Goal: Information Seeking & Learning: Learn about a topic

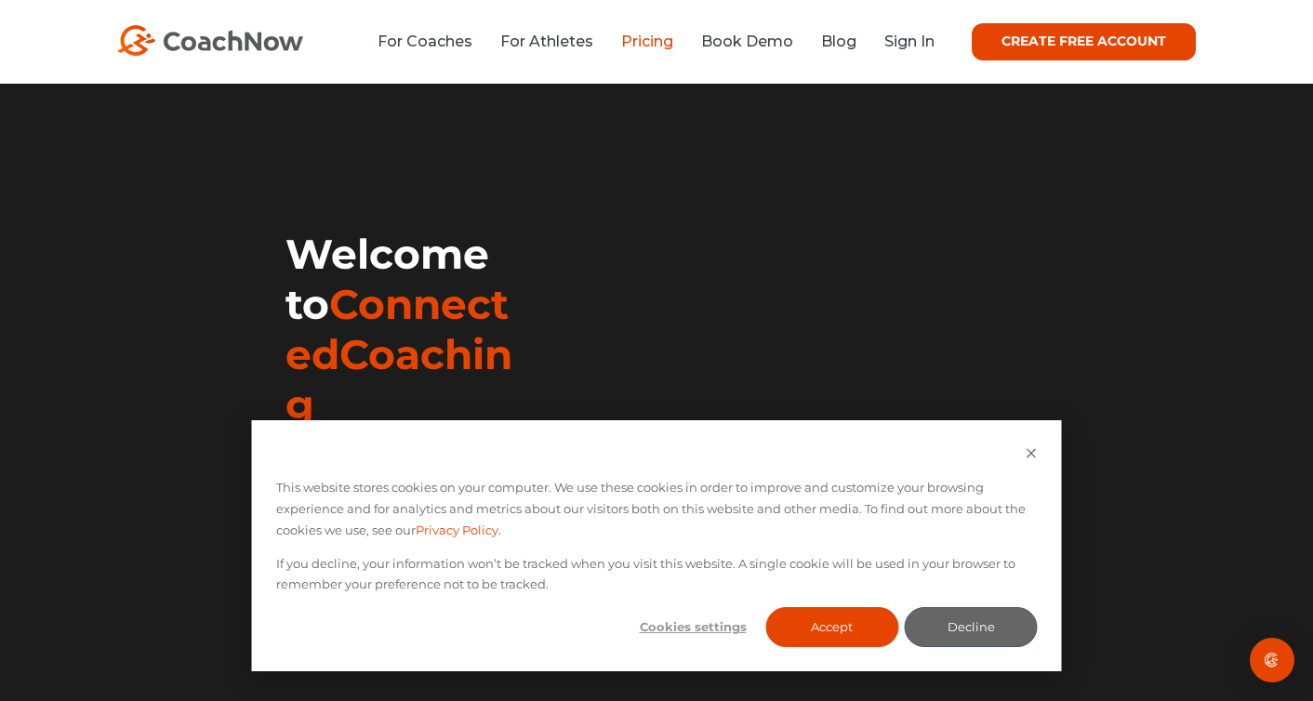
click at [657, 38] on link "Pricing" at bounding box center [647, 42] width 52 height 18
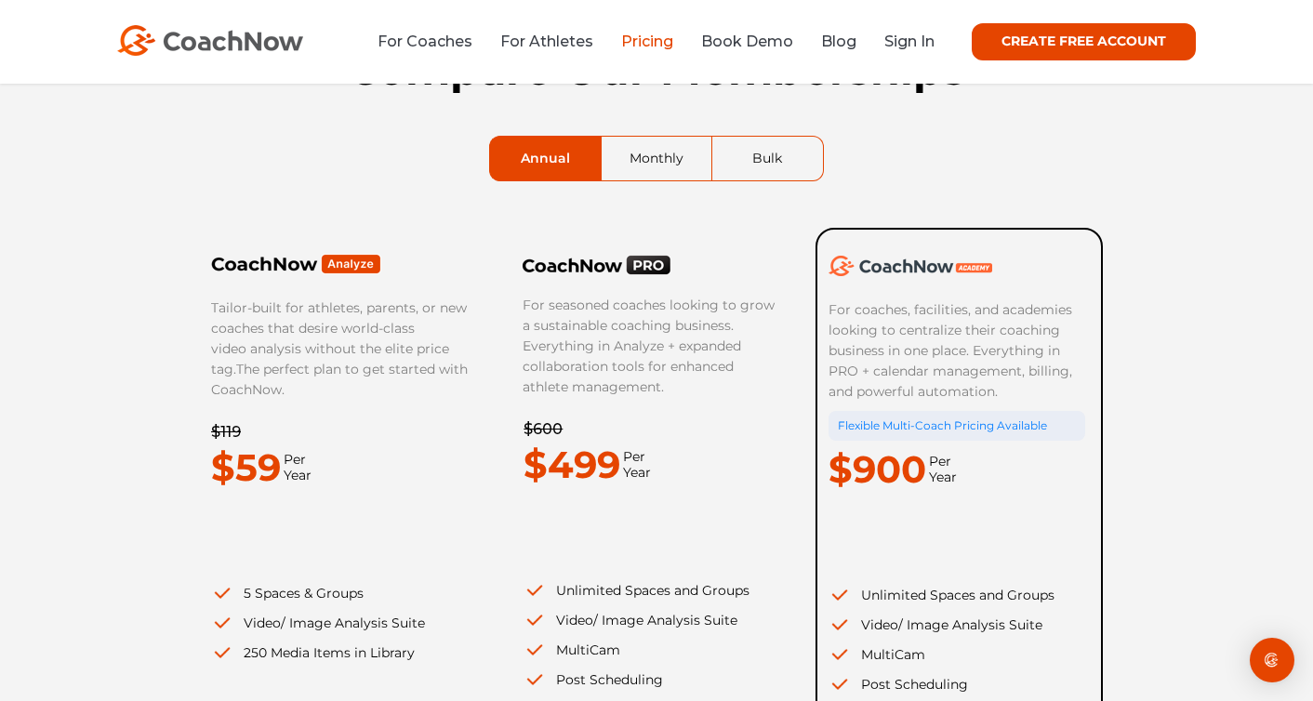
scroll to position [119, 0]
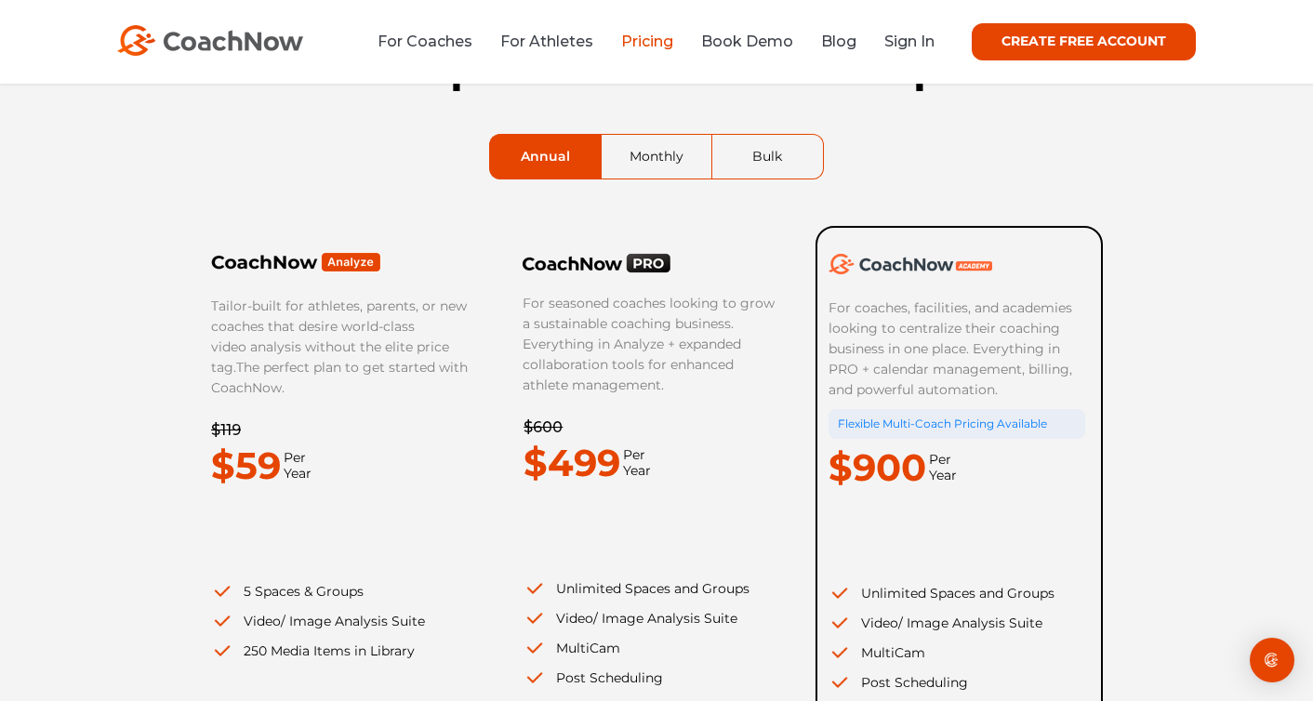
click at [481, 356] on div "Tailor-built for athletes, parents, or new coaches that desire world-class vide…" at bounding box center [352, 443] width 284 height 435
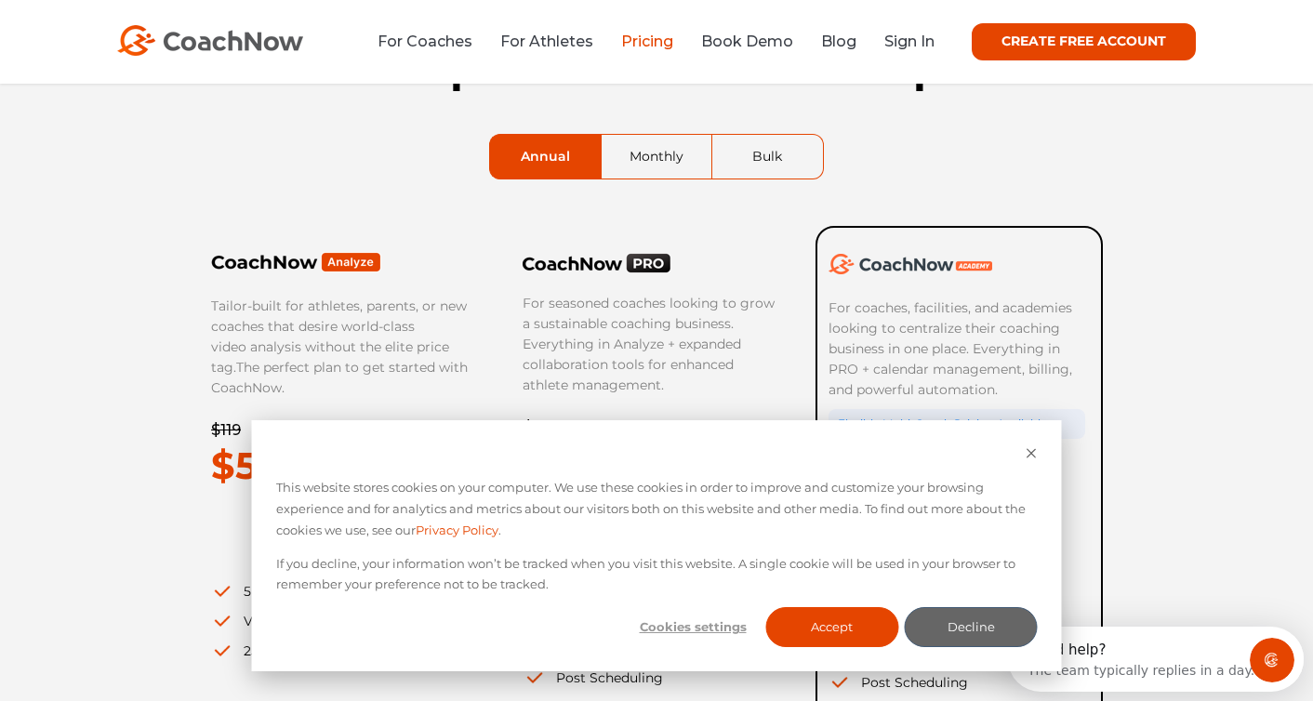
scroll to position [0, 0]
click at [862, 631] on button "Accept" at bounding box center [831, 627] width 133 height 40
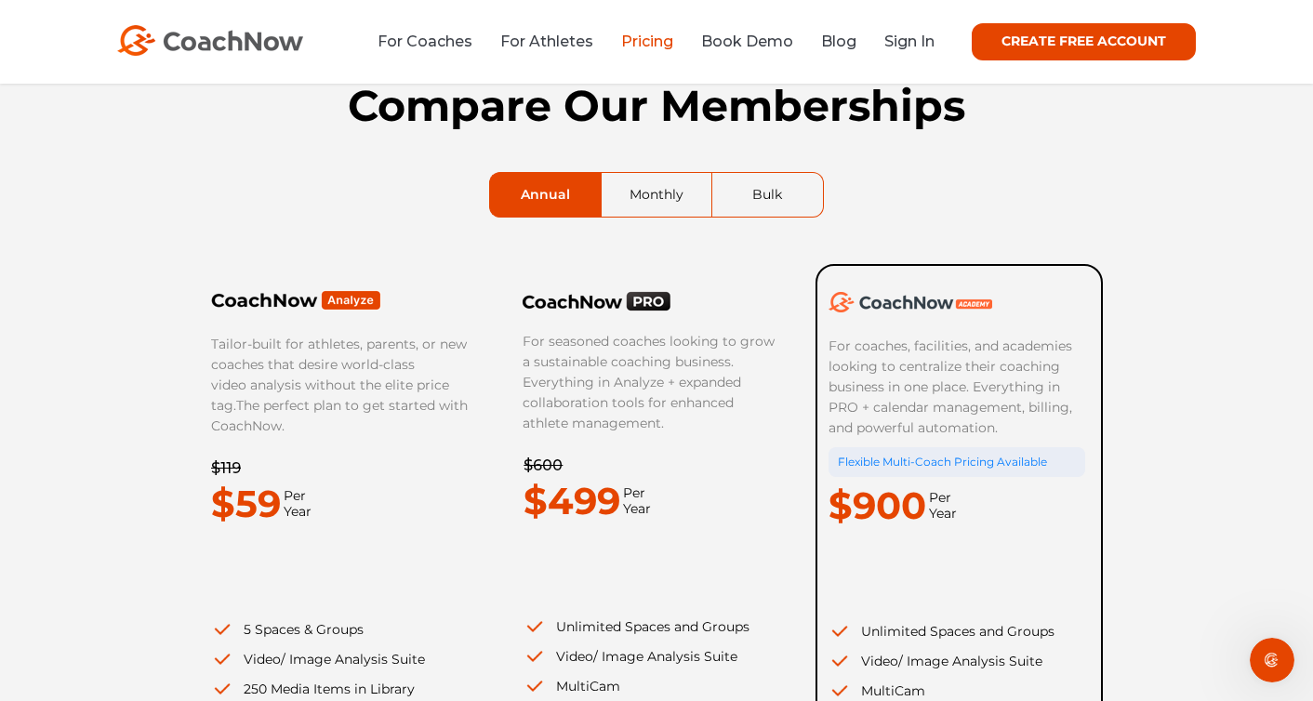
scroll to position [77, 0]
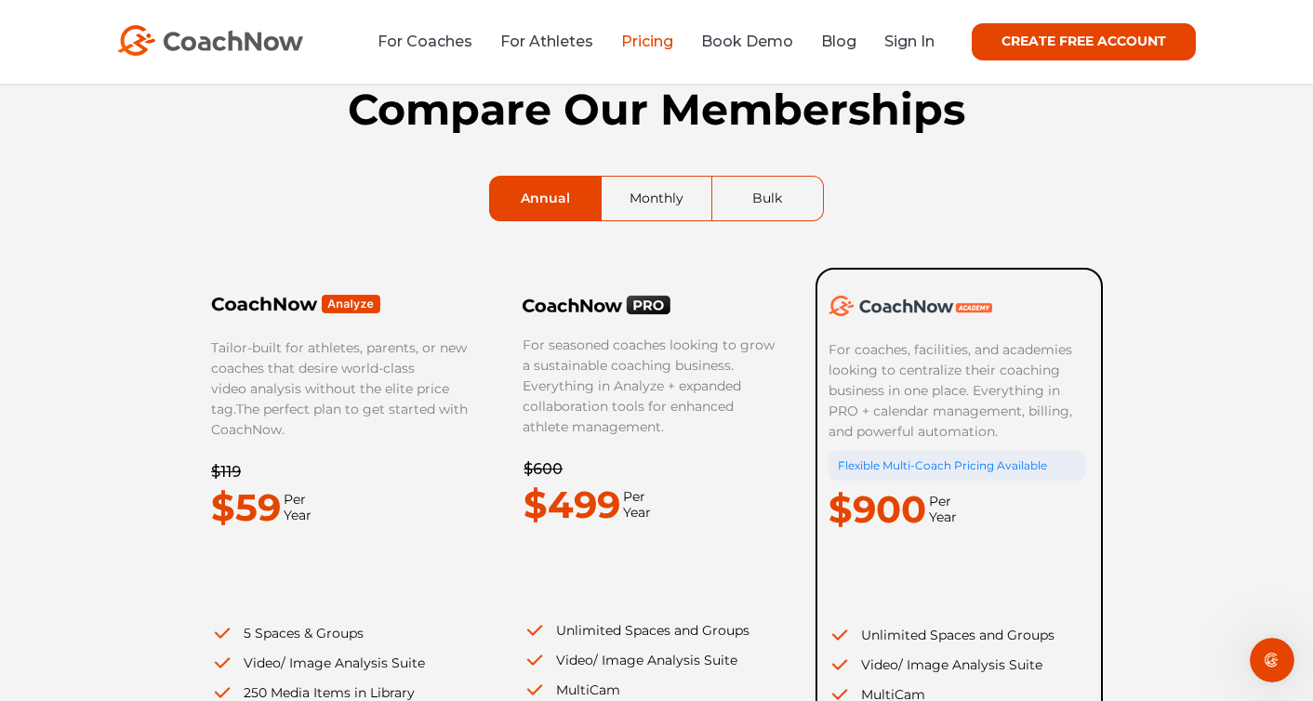
click at [665, 202] on link "Monthly" at bounding box center [657, 199] width 110 height 44
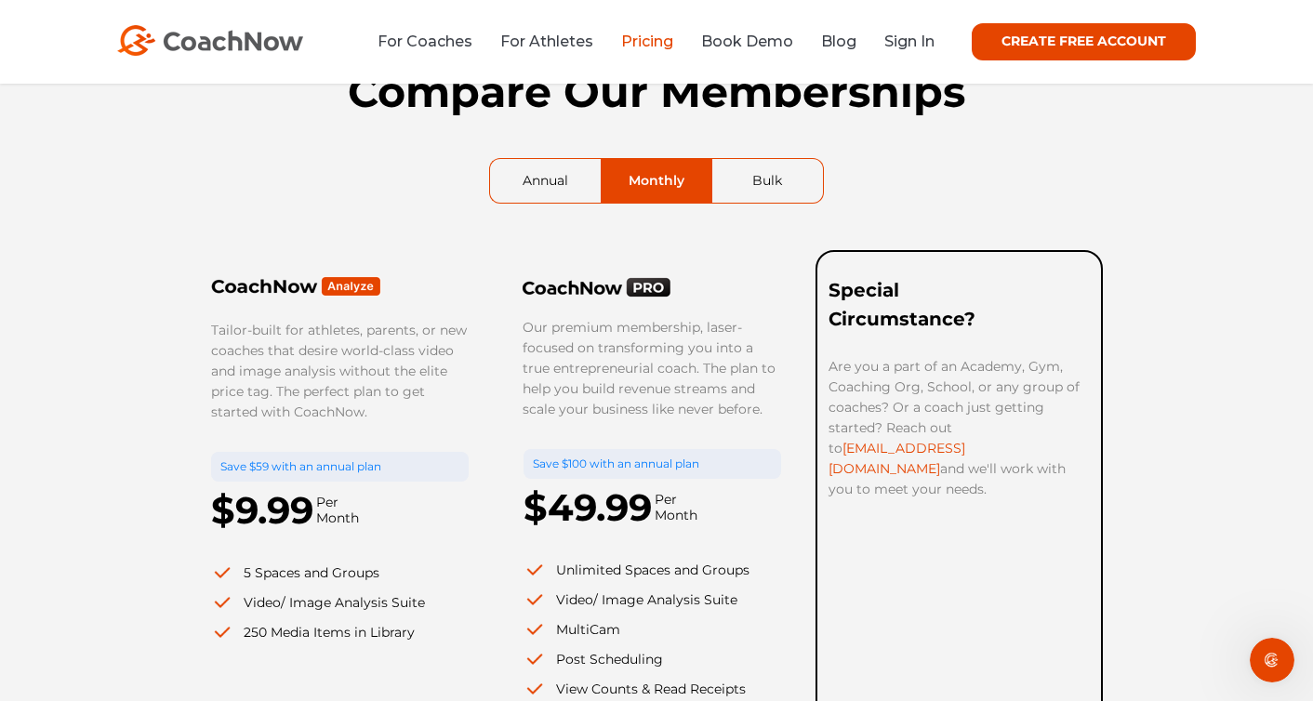
scroll to position [96, 0]
click at [440, 51] on li "For Coaches" at bounding box center [432, 41] width 109 height 23
click at [442, 44] on link "For Coaches" at bounding box center [425, 42] width 95 height 18
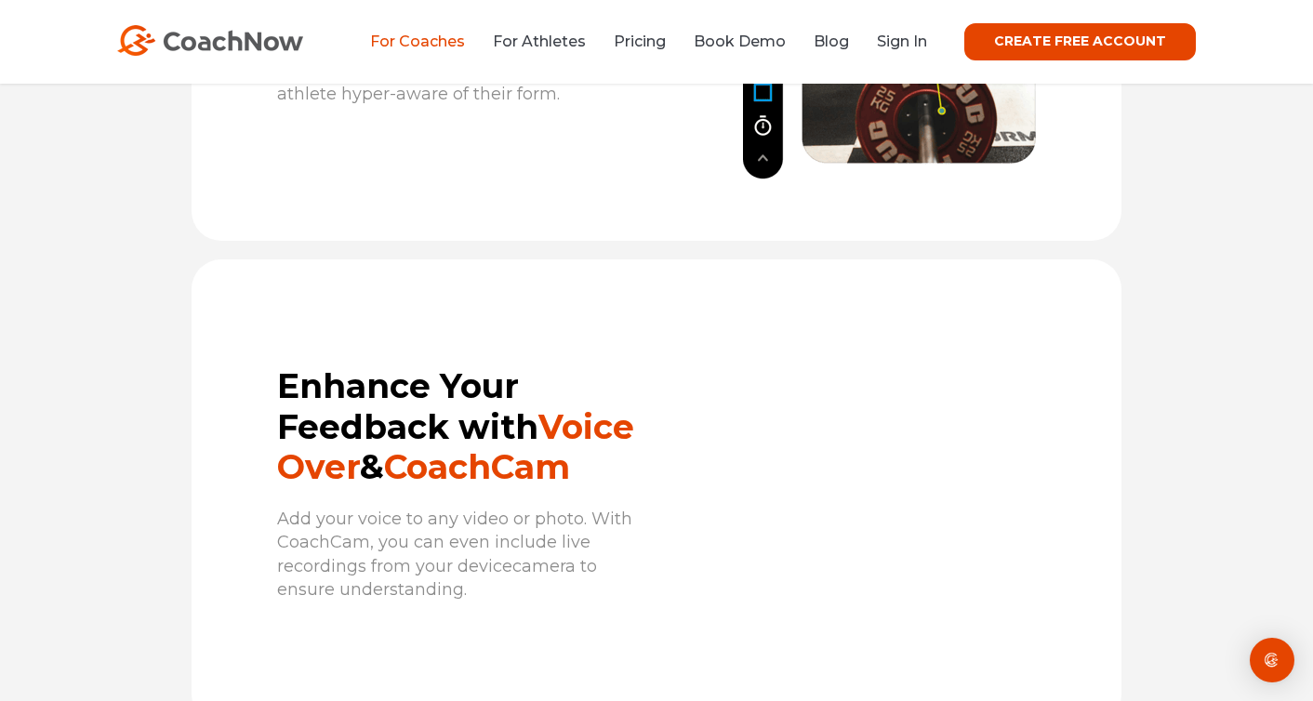
scroll to position [2564, 0]
